Goal: Task Accomplishment & Management: Manage account settings

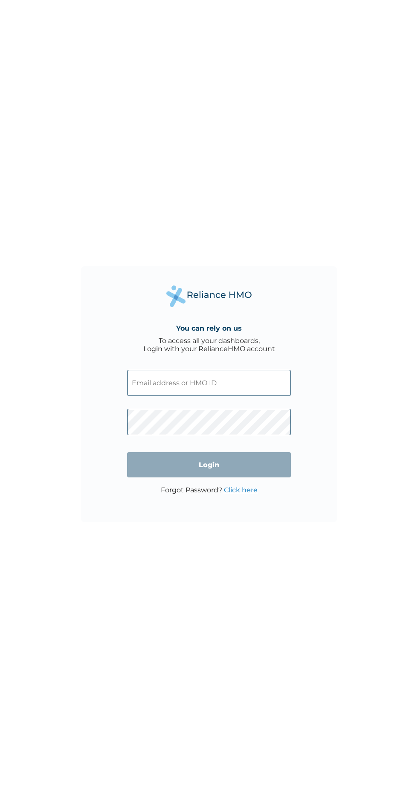
click at [221, 385] on input "text" at bounding box center [209, 383] width 164 height 26
click input "Login" at bounding box center [209, 464] width 164 height 25
click at [236, 383] on input "text" at bounding box center [209, 383] width 164 height 26
click input "Login" at bounding box center [209, 464] width 164 height 25
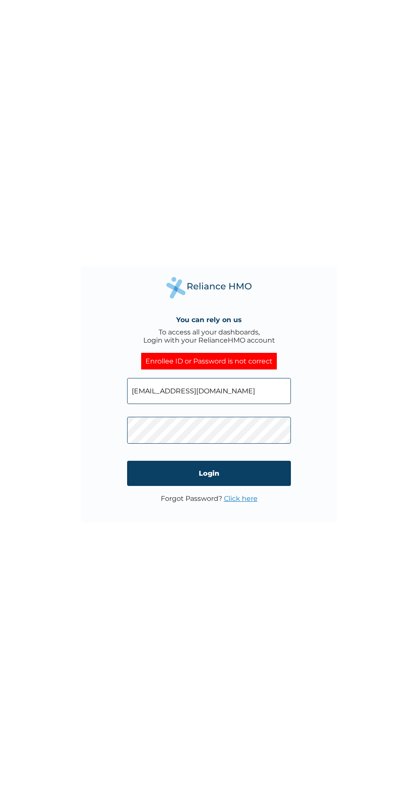
click at [230, 390] on input "[EMAIL_ADDRESS][DOMAIN_NAME]" at bounding box center [209, 391] width 164 height 26
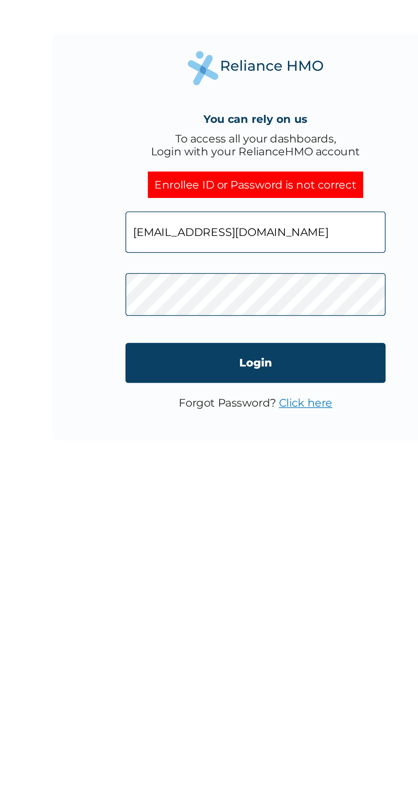
click at [246, 473] on input "Login" at bounding box center [209, 473] width 164 height 25
